Goal: Information Seeking & Learning: Find contact information

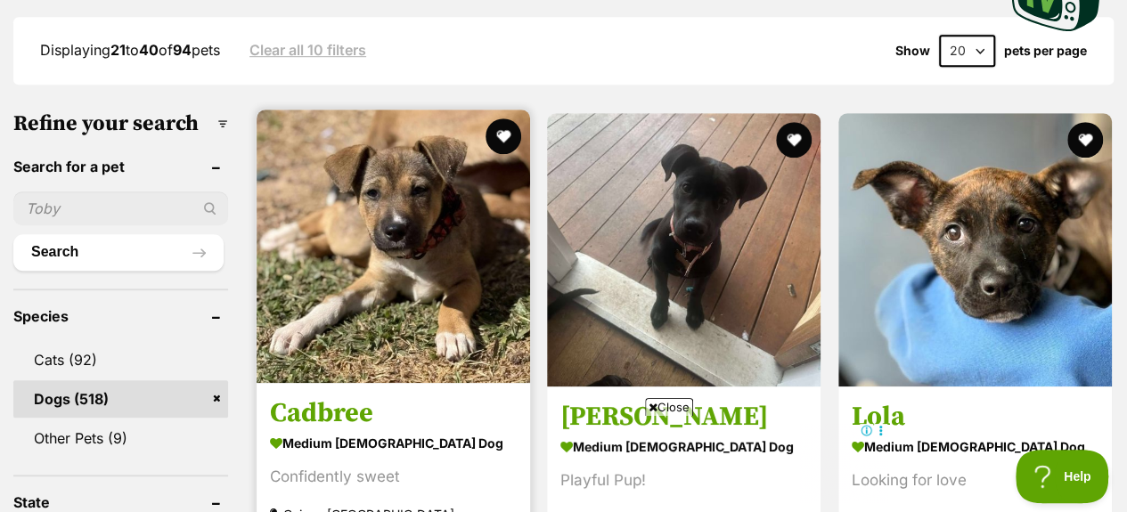
scroll to position [445, 0]
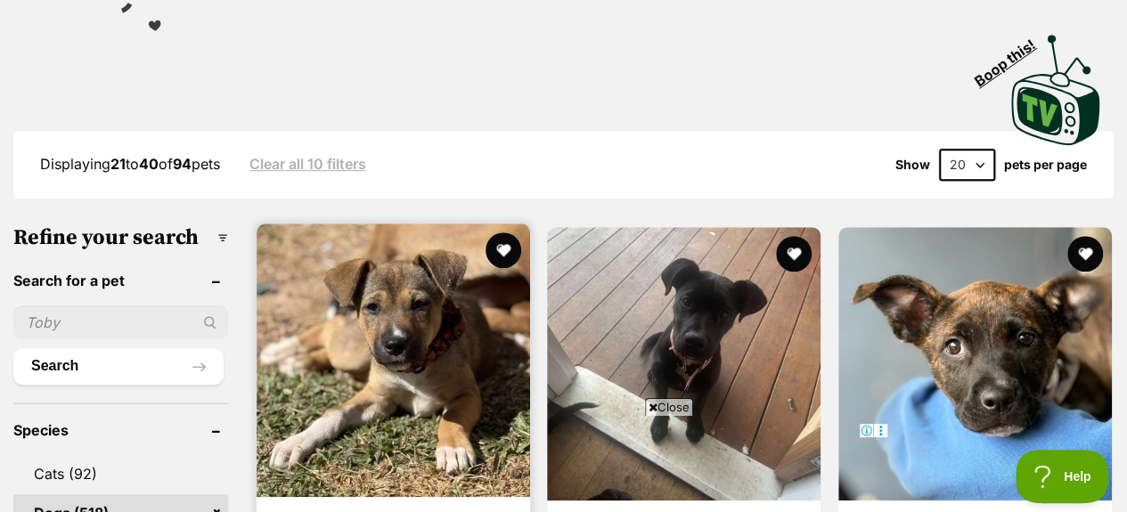
click at [419, 275] on img at bounding box center [394, 361] width 274 height 274
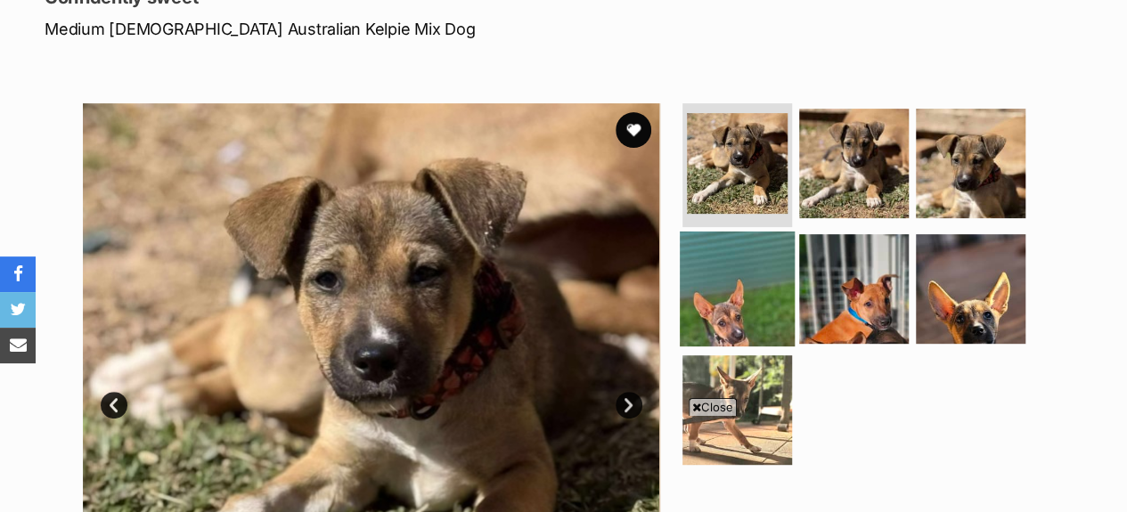
click at [746, 300] on img at bounding box center [737, 289] width 115 height 115
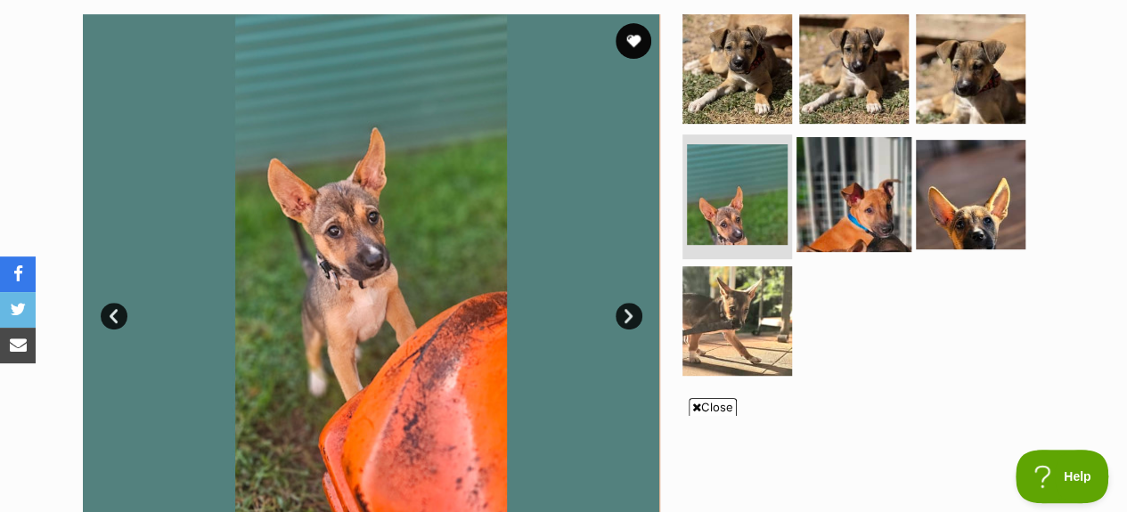
click at [888, 223] on img at bounding box center [854, 194] width 115 height 115
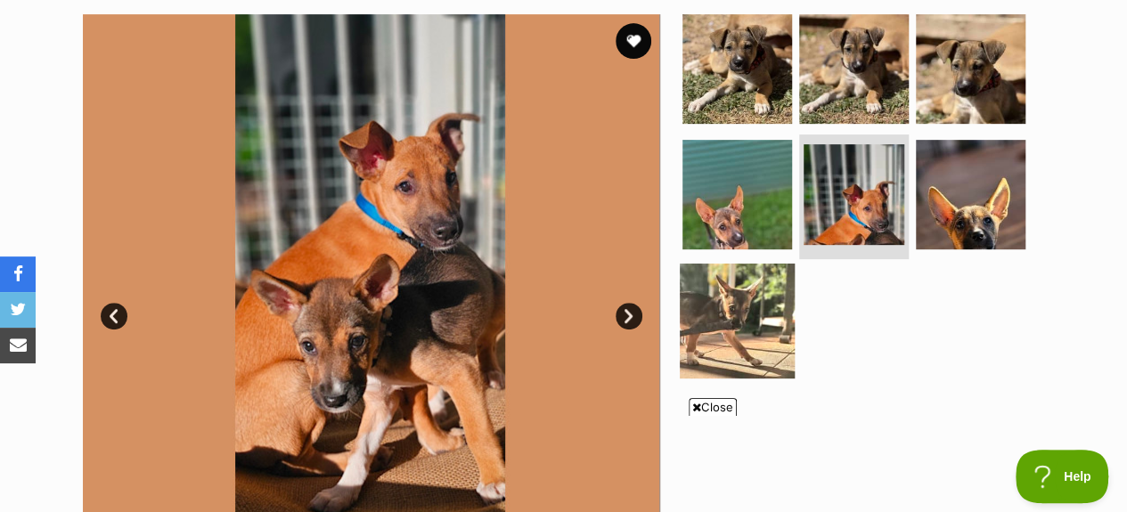
click at [735, 334] on img at bounding box center [737, 321] width 115 height 115
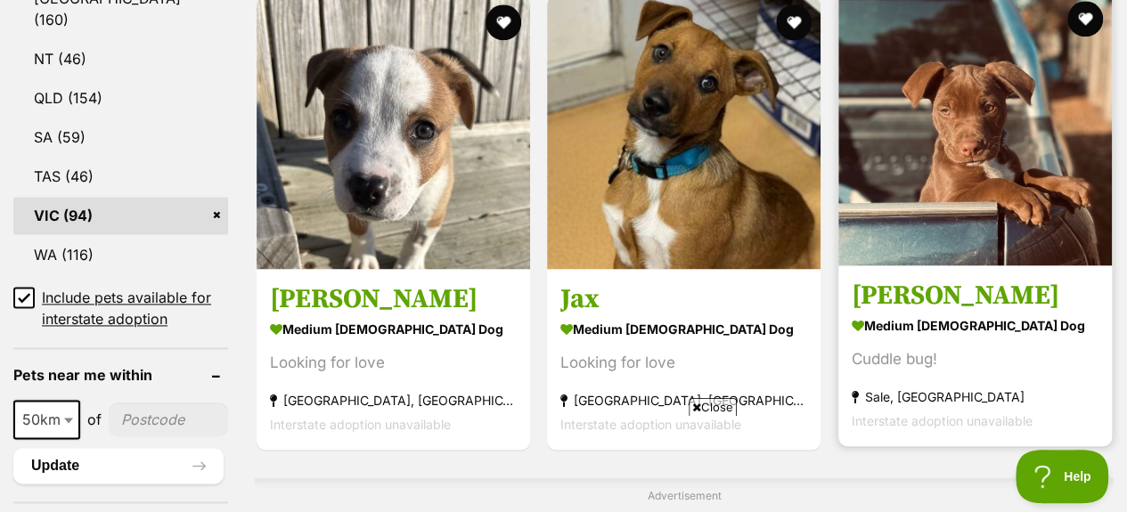
scroll to position [1148, 0]
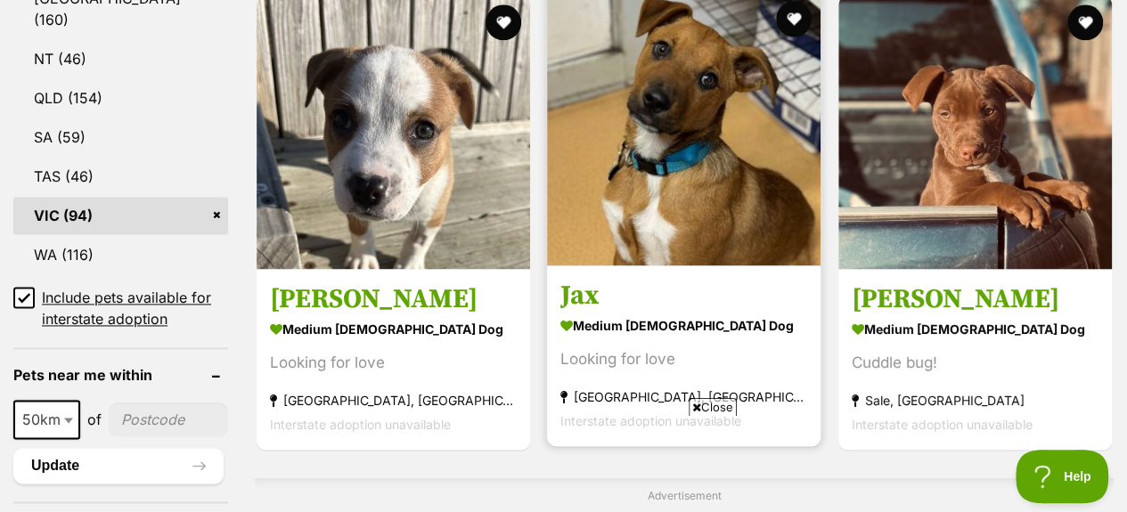
click at [674, 149] on img at bounding box center [684, 129] width 274 height 274
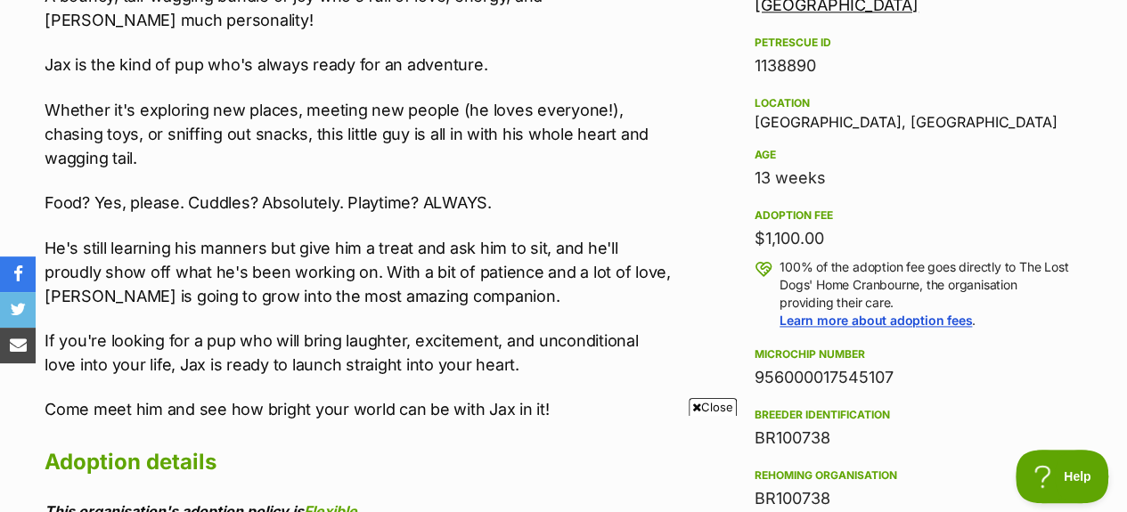
scroll to position [891, 0]
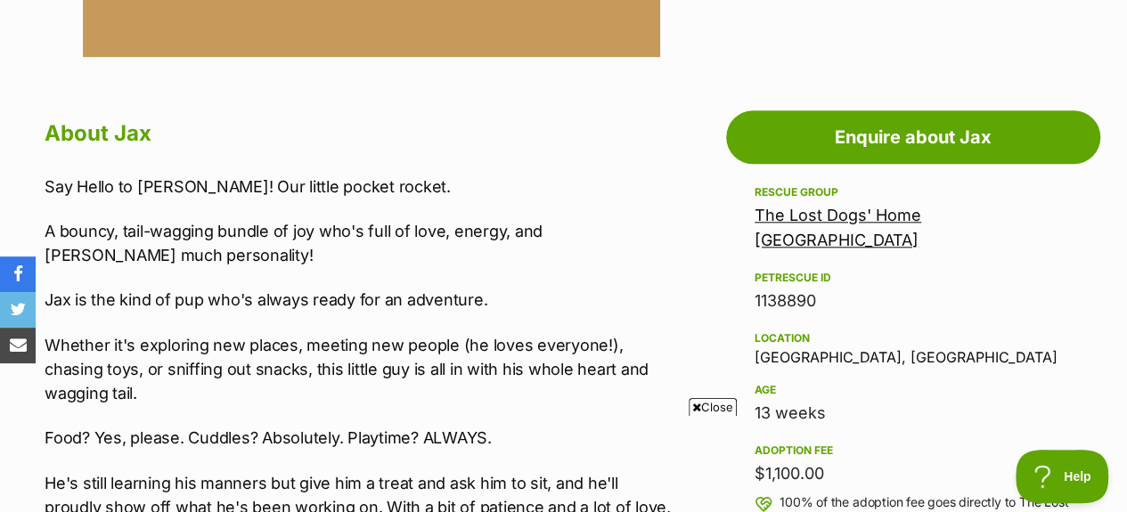
click at [846, 215] on link "The Lost Dogs' Home Cranbourne" at bounding box center [838, 228] width 167 height 44
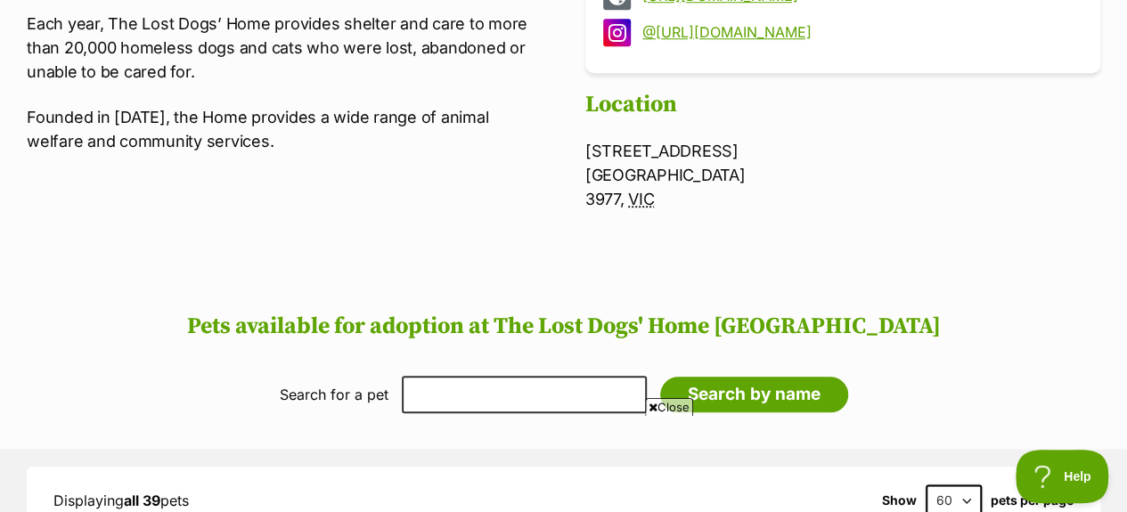
scroll to position [802, 0]
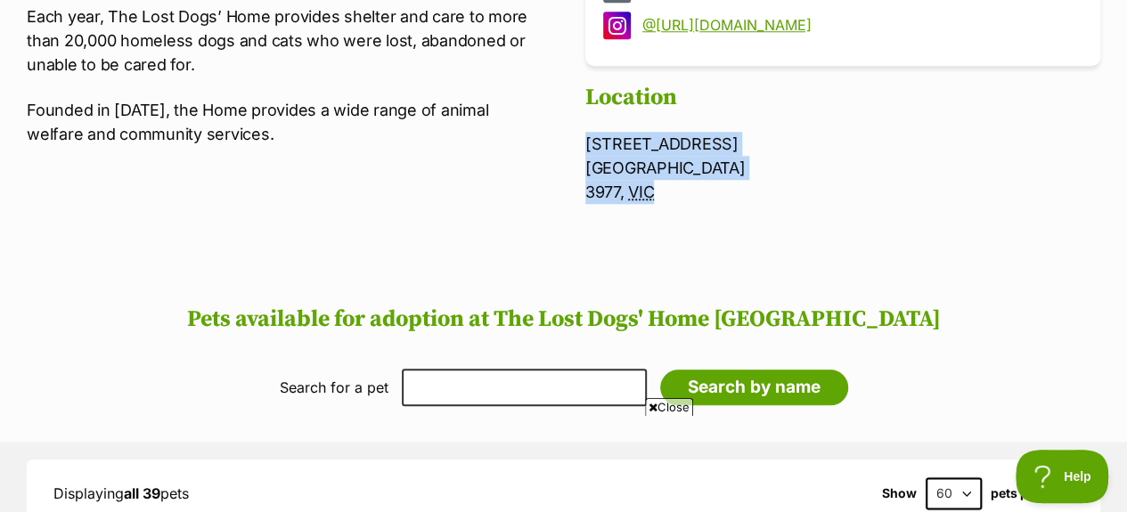
drag, startPoint x: 585, startPoint y: 138, endPoint x: 707, endPoint y: 195, distance: 133.9
click at [707, 195] on p "The Lost Dogs' Home Cranbourne [STREET_ADDRESS] [GEOGRAPHIC_DATA] 3977, [GEOGRA…" at bounding box center [842, 168] width 515 height 72
copy p "[STREET_ADDRESS]"
